Goal: Task Accomplishment & Management: Manage account settings

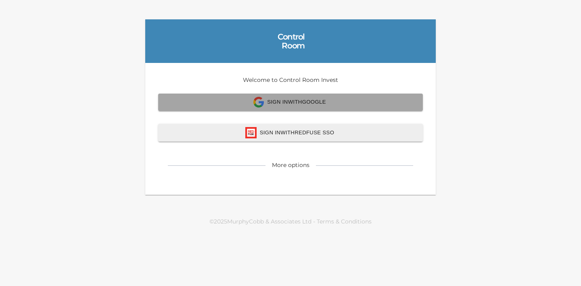
click at [239, 99] on span "Sign In with Google" at bounding box center [290, 102] width 247 height 11
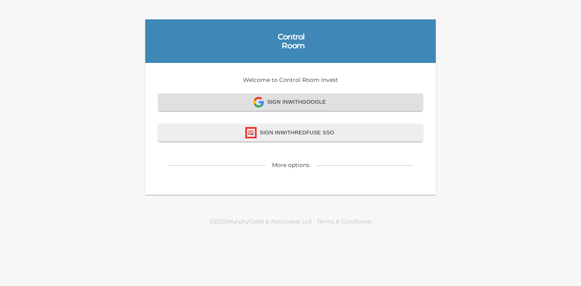
click at [271, 98] on span "Sign In with Google" at bounding box center [290, 102] width 247 height 11
